Goal: Ask a question

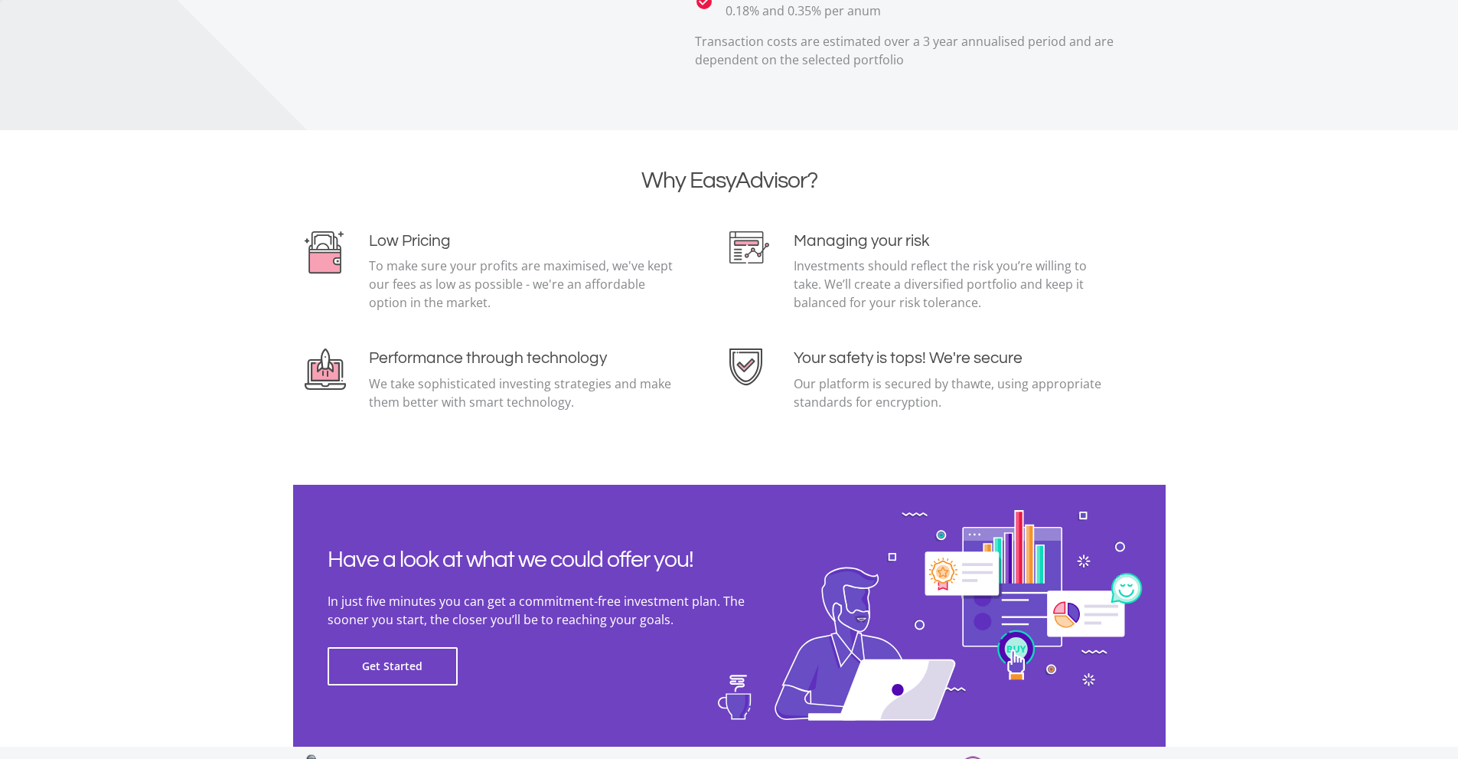
scroll to position [3267, 0]
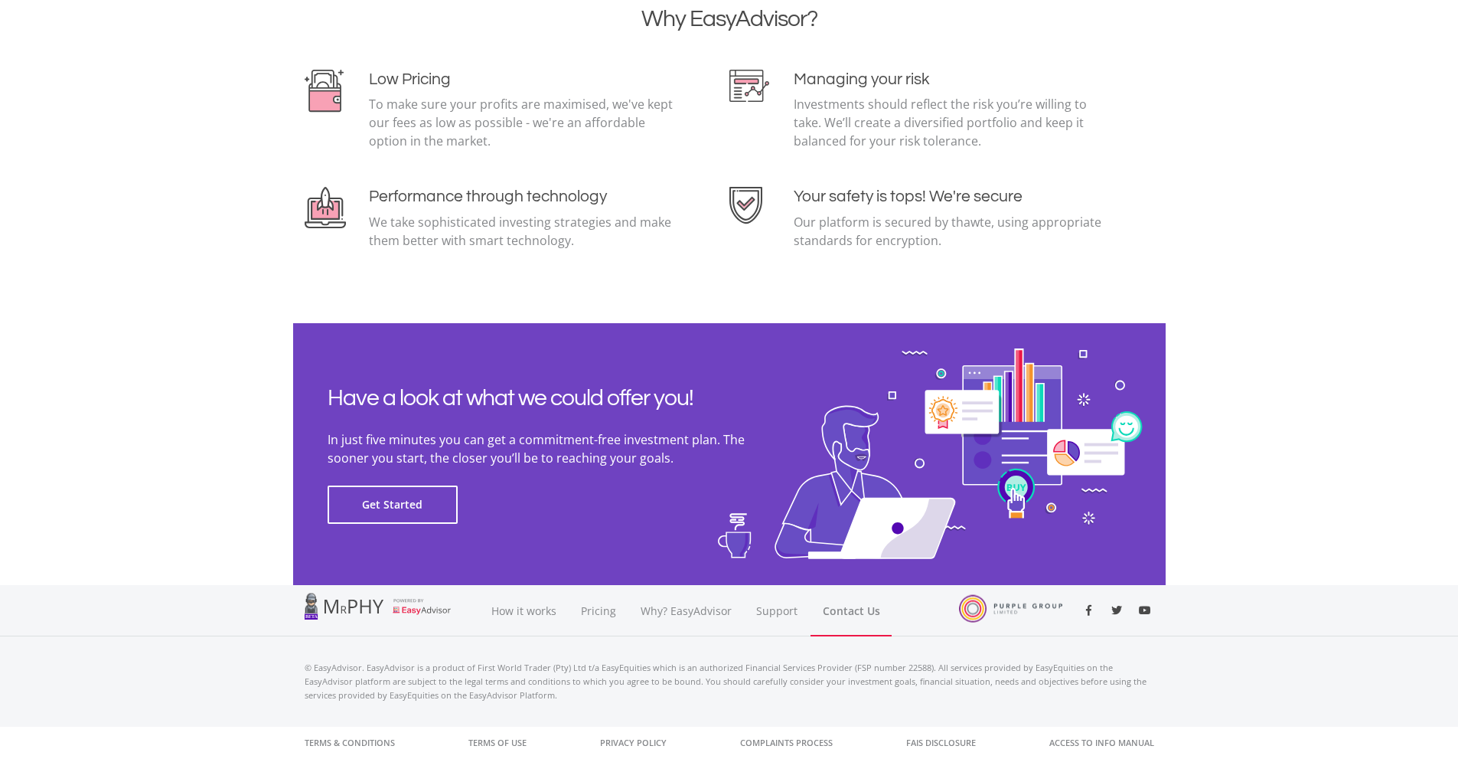
click at [851, 610] on link "Contact Us" at bounding box center [851, 610] width 81 height 51
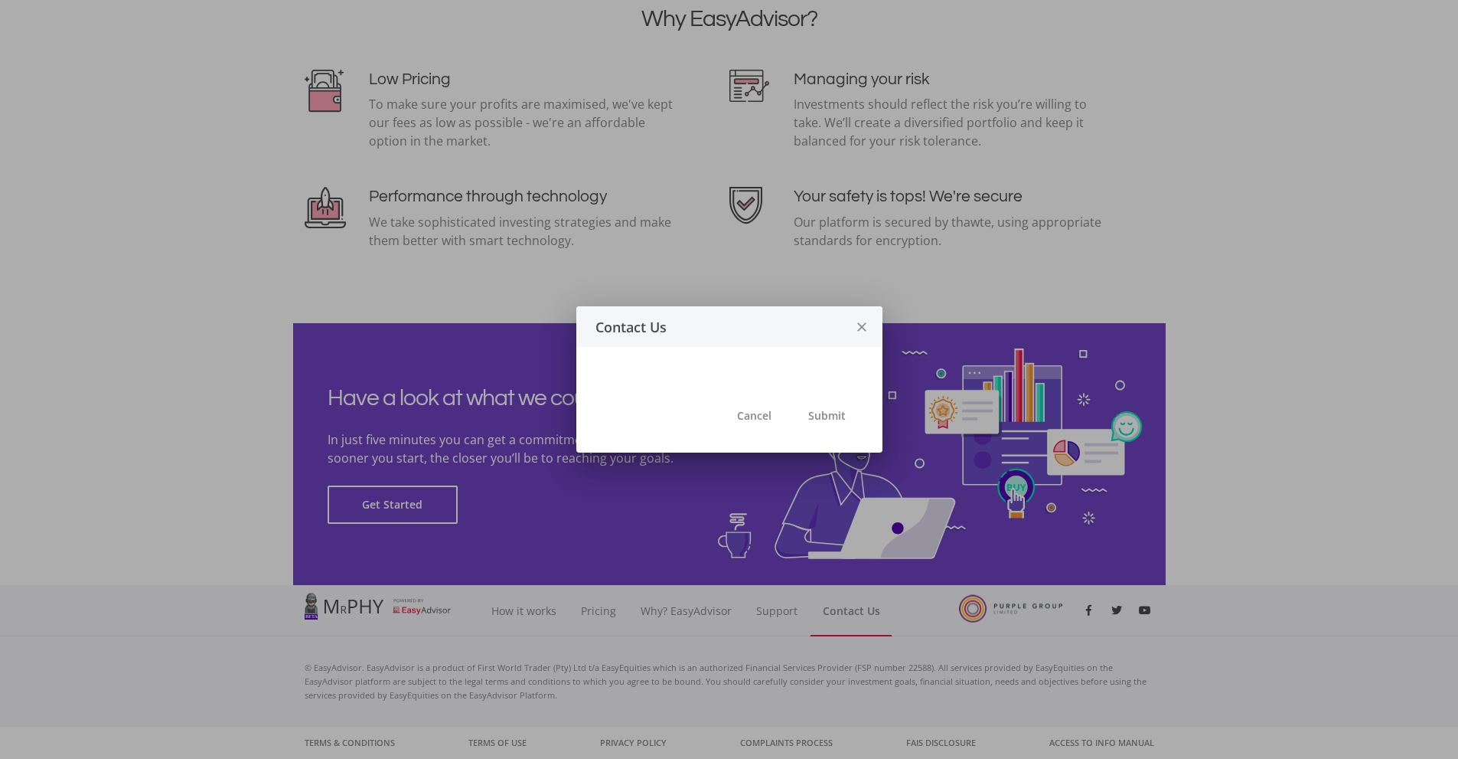
scroll to position [0, 0]
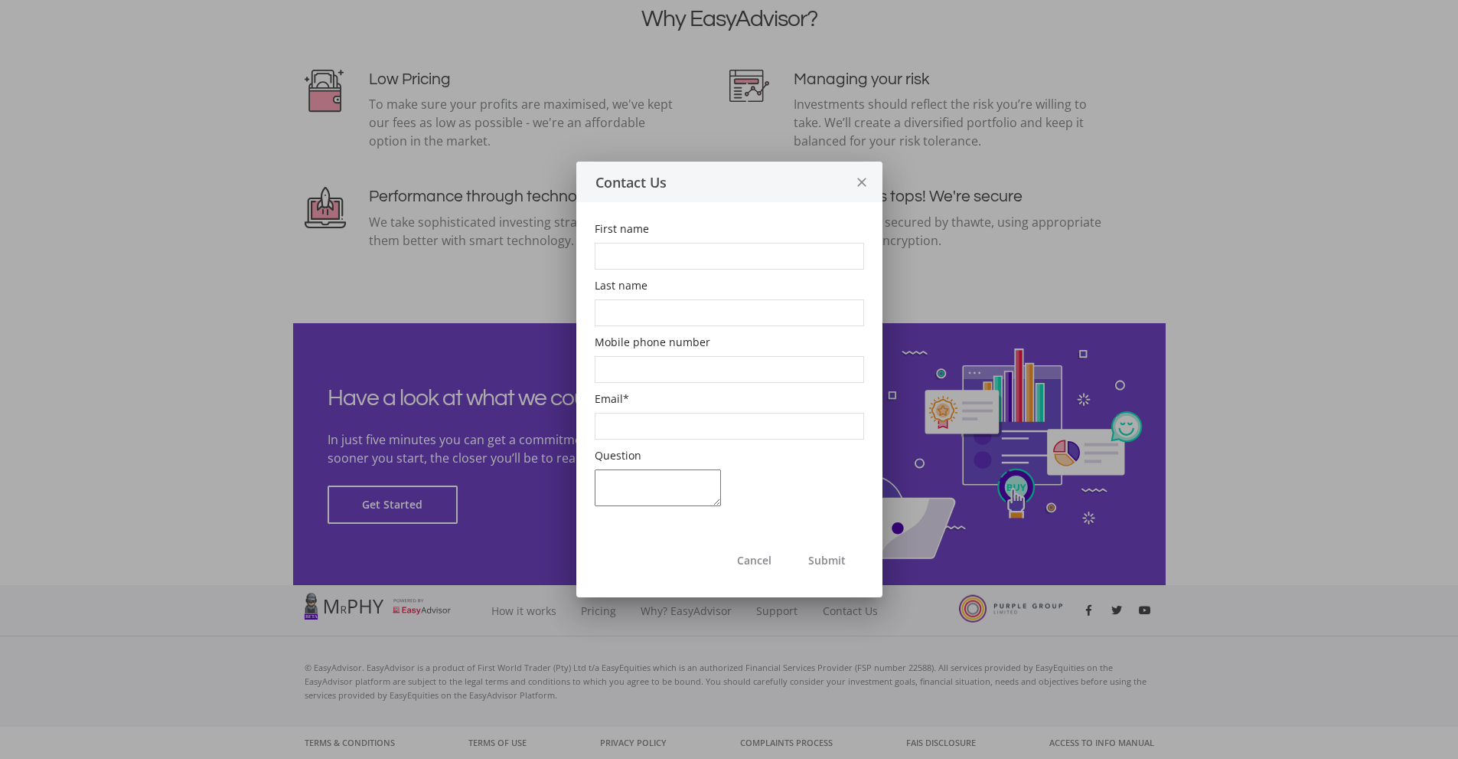
click at [611, 252] on input "First name" at bounding box center [729, 256] width 269 height 27
type input "[PERSON_NAME]"
type input "[DEMOGRAPHIC_DATA]"
type input "0832752210"
type input "[EMAIL_ADDRESS][DOMAIN_NAME]"
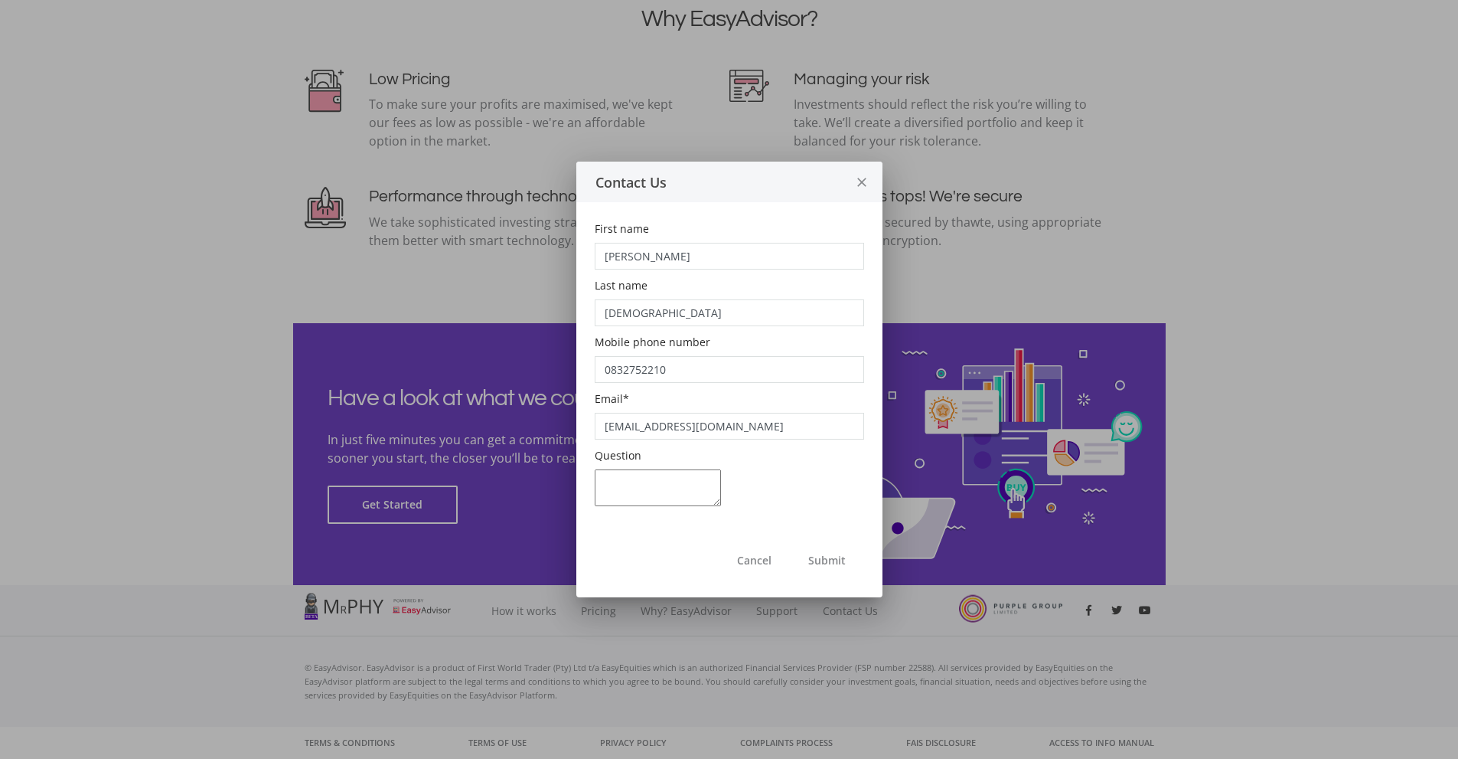
click at [602, 484] on textarea "Question" at bounding box center [658, 487] width 126 height 37
click at [674, 482] on textarea "Can I start a company and buy ETF's on S&P500" at bounding box center [658, 487] width 126 height 37
click at [644, 498] on textarea "Can I start a company and buy ETF's in S&P500" at bounding box center [658, 487] width 126 height 37
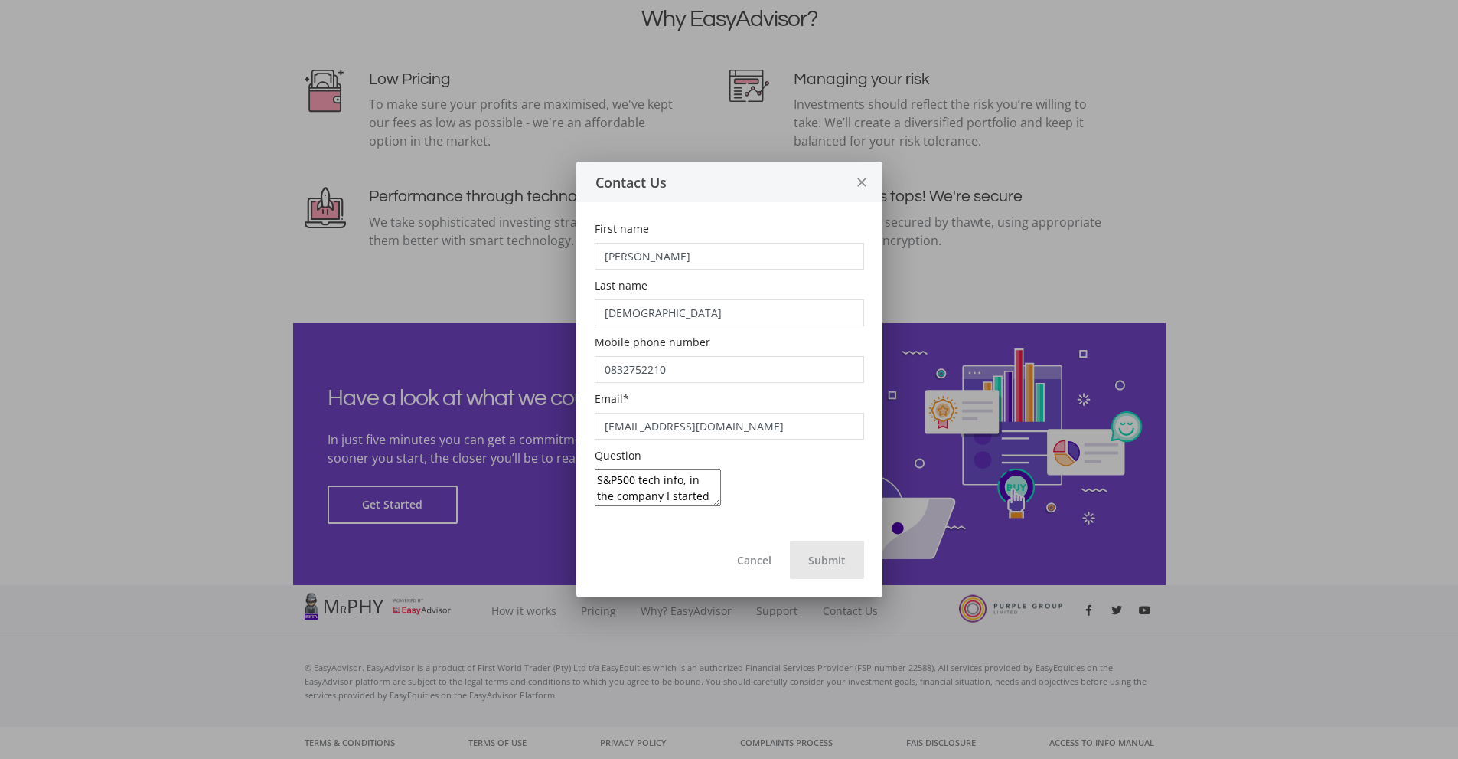
type textarea "Can I start a company and buy ETF's in S&P500 tech info, in the company I start…"
click at [827, 560] on button "Submit" at bounding box center [827, 559] width 74 height 38
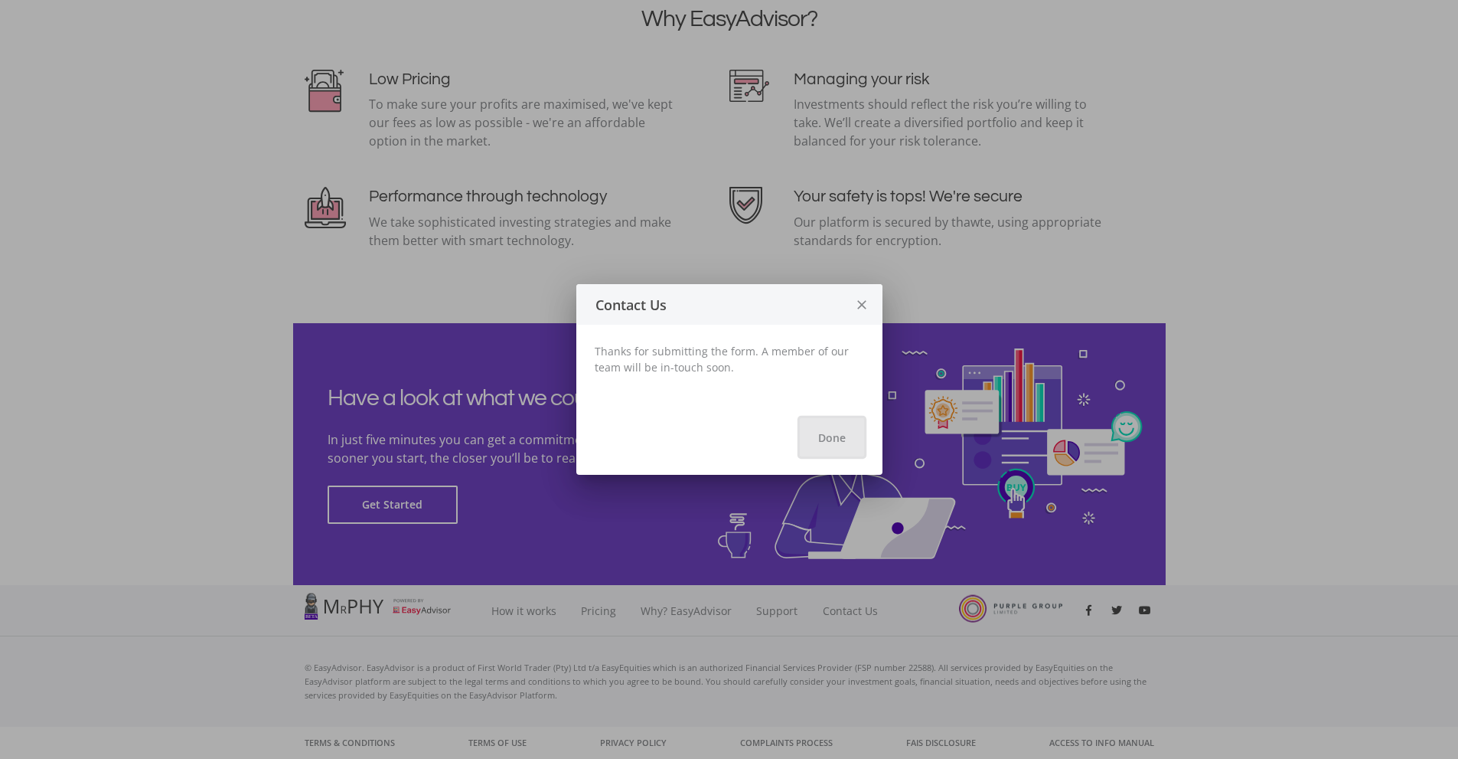
click at [830, 438] on button "Done" at bounding box center [832, 437] width 64 height 38
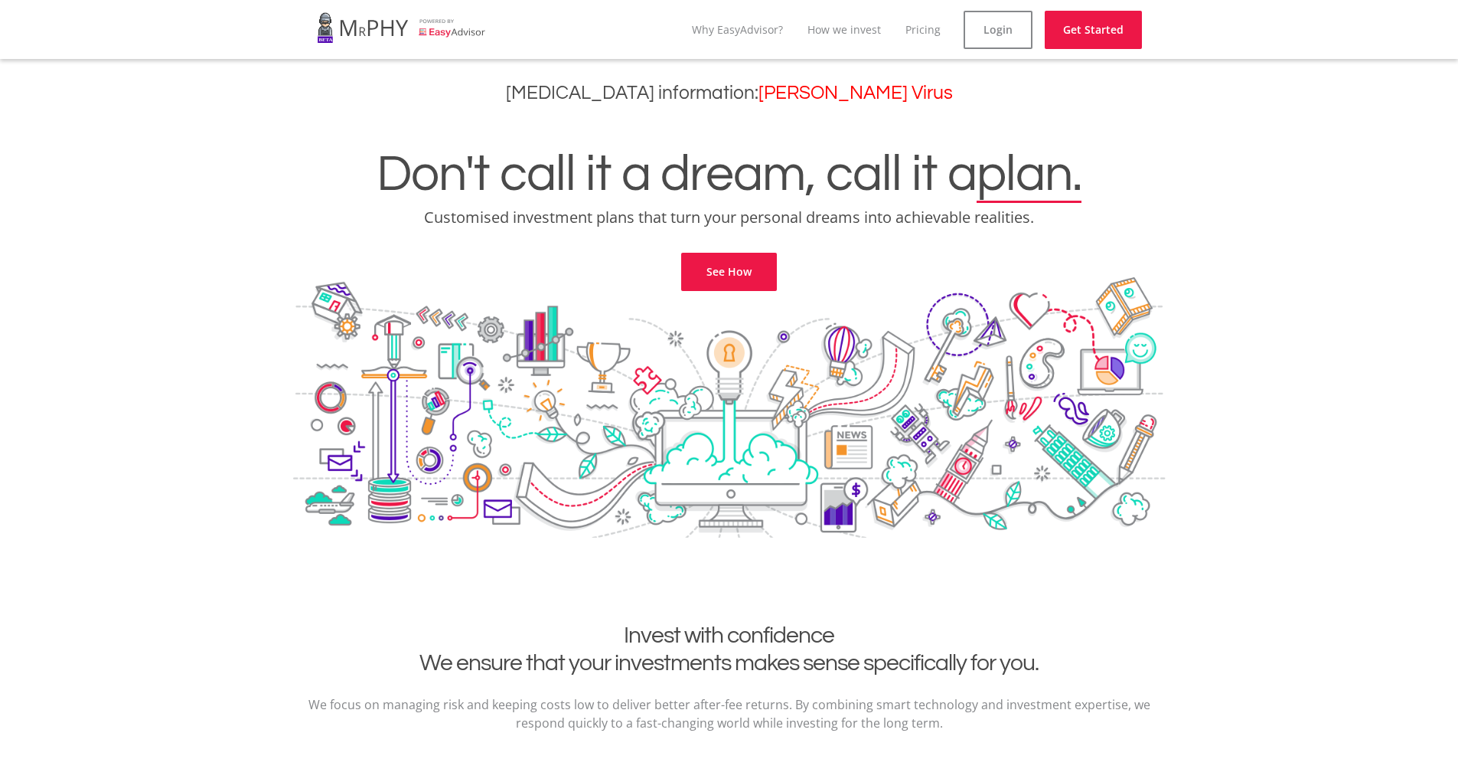
scroll to position [3267, 0]
